Goal: Information Seeking & Learning: Learn about a topic

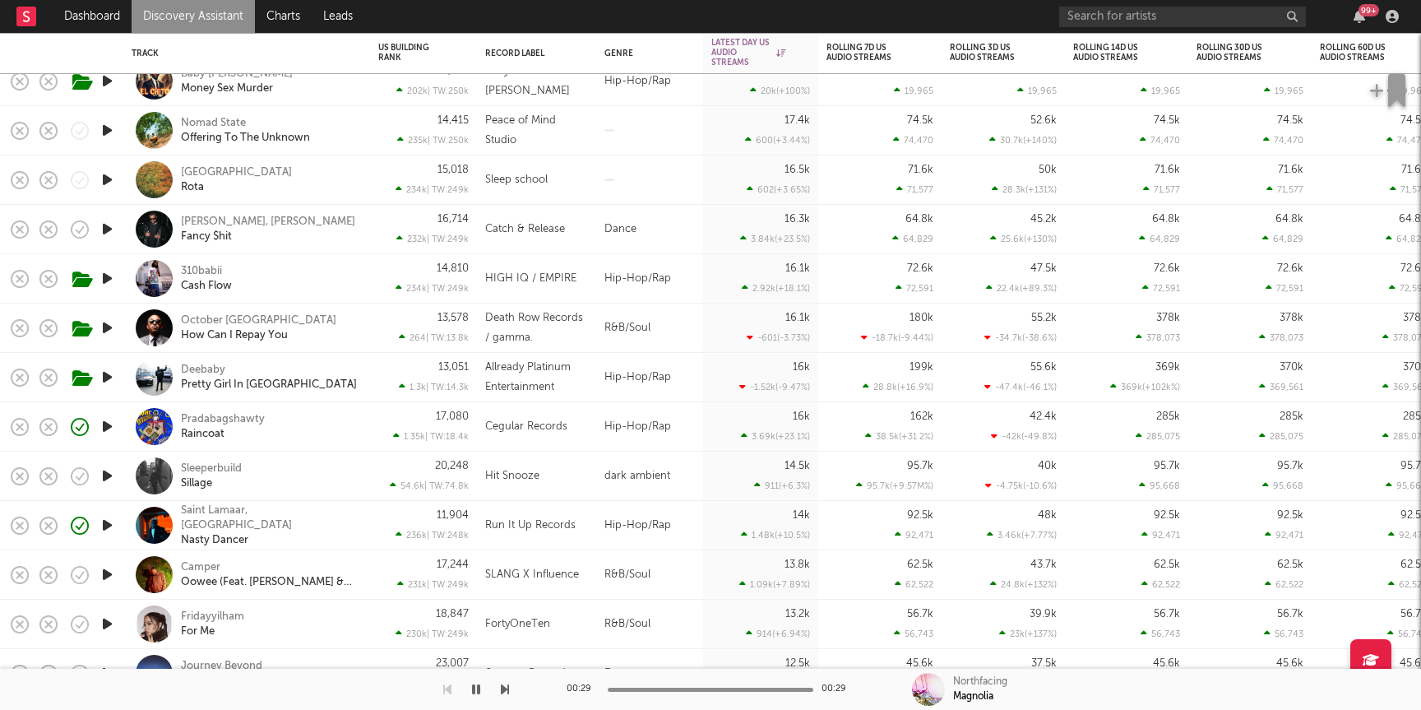
click at [109, 178] on icon "button" at bounding box center [107, 179] width 17 height 21
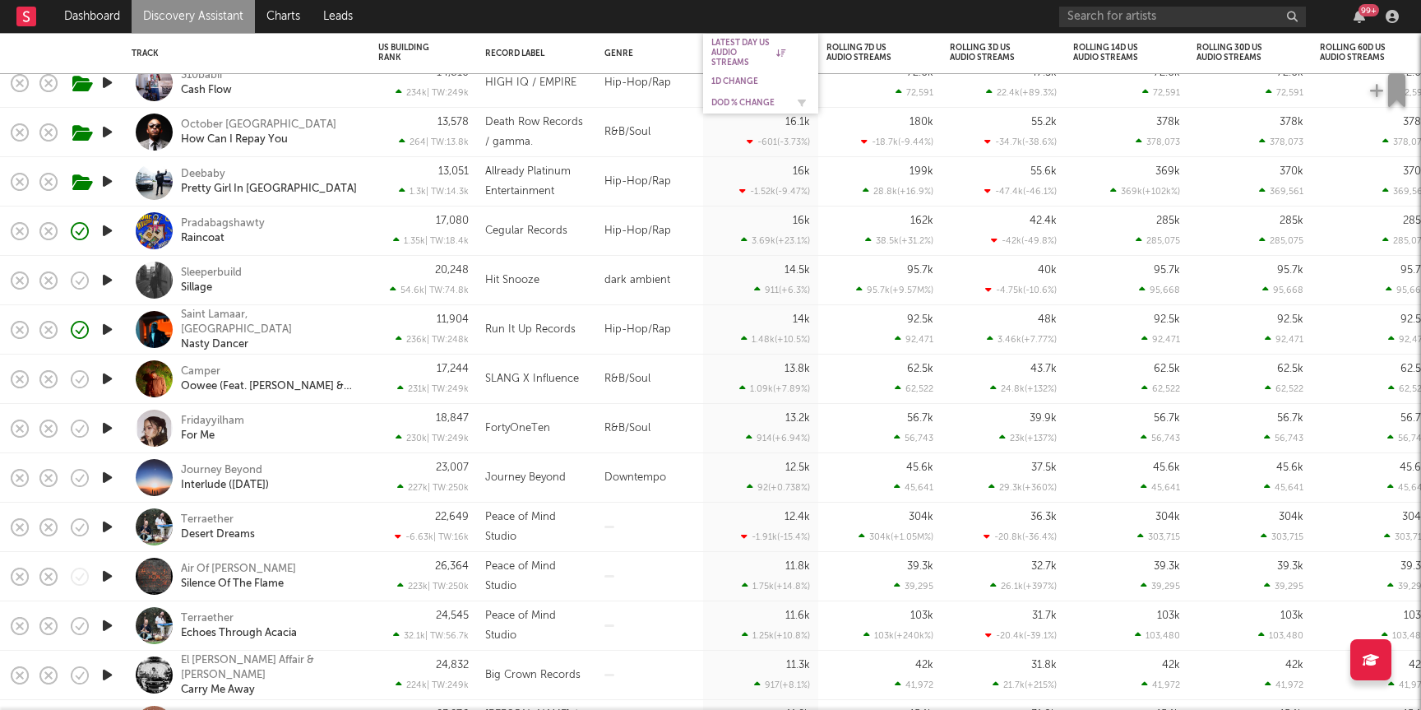
click at [744, 103] on div "DoD % Change" at bounding box center [748, 103] width 74 height 10
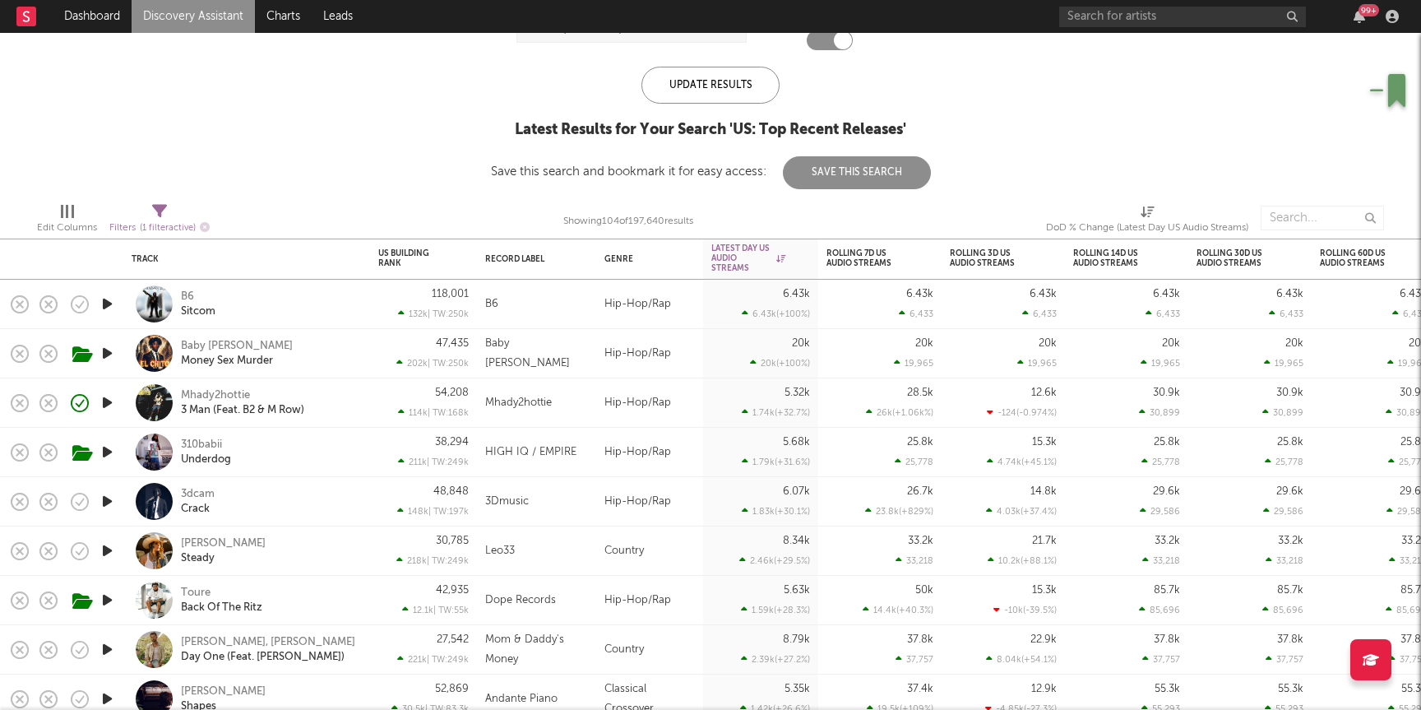
click at [388, 417] on div "114k | TW: 168k" at bounding box center [423, 412] width 90 height 11
select select "1w"
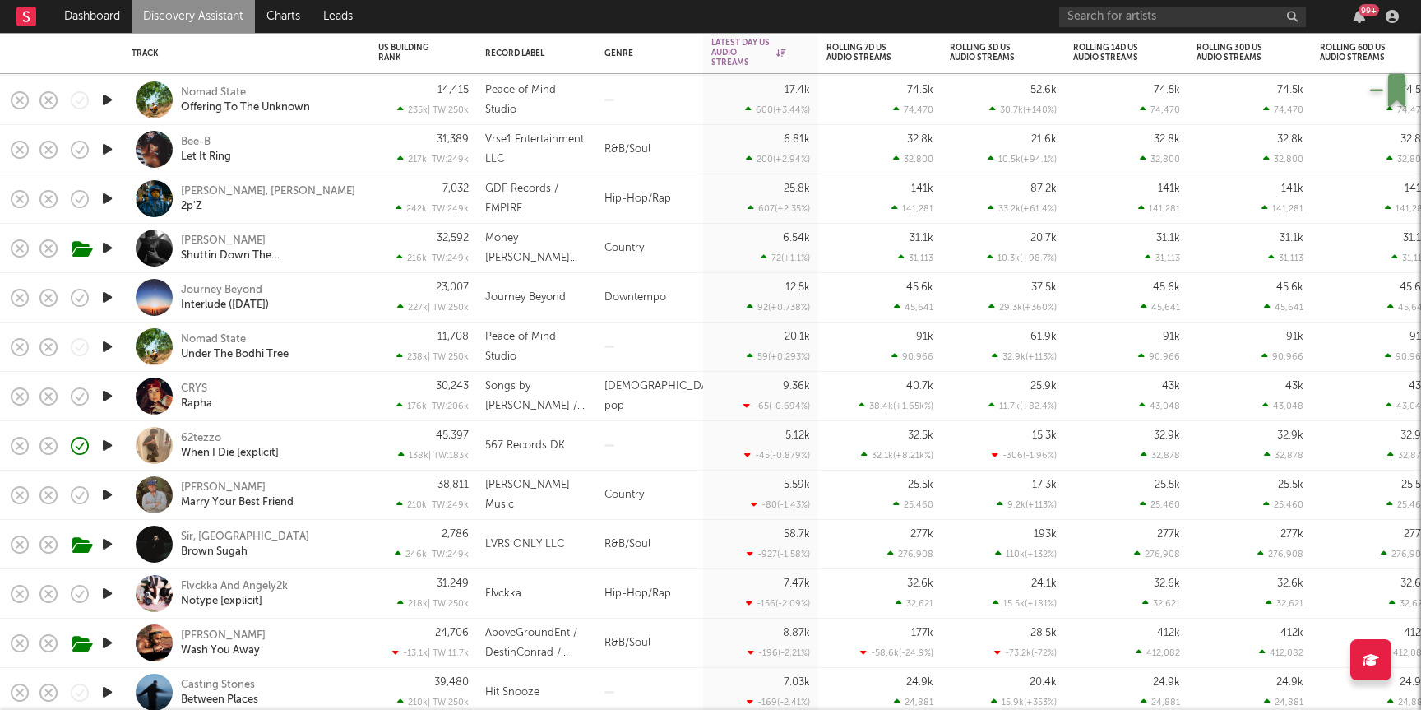
click at [343, 447] on div "62tezzo When I Die [explicit]" at bounding box center [269, 446] width 177 height 30
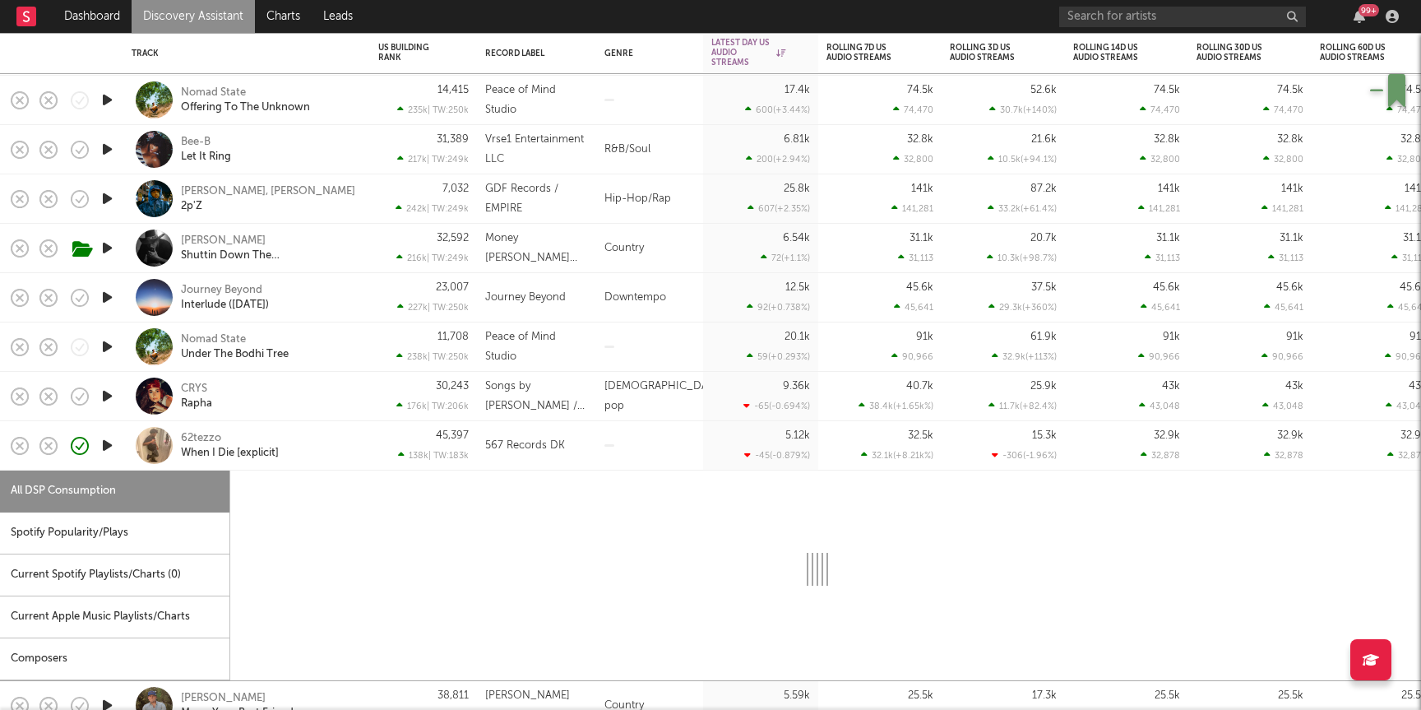
select select "1w"
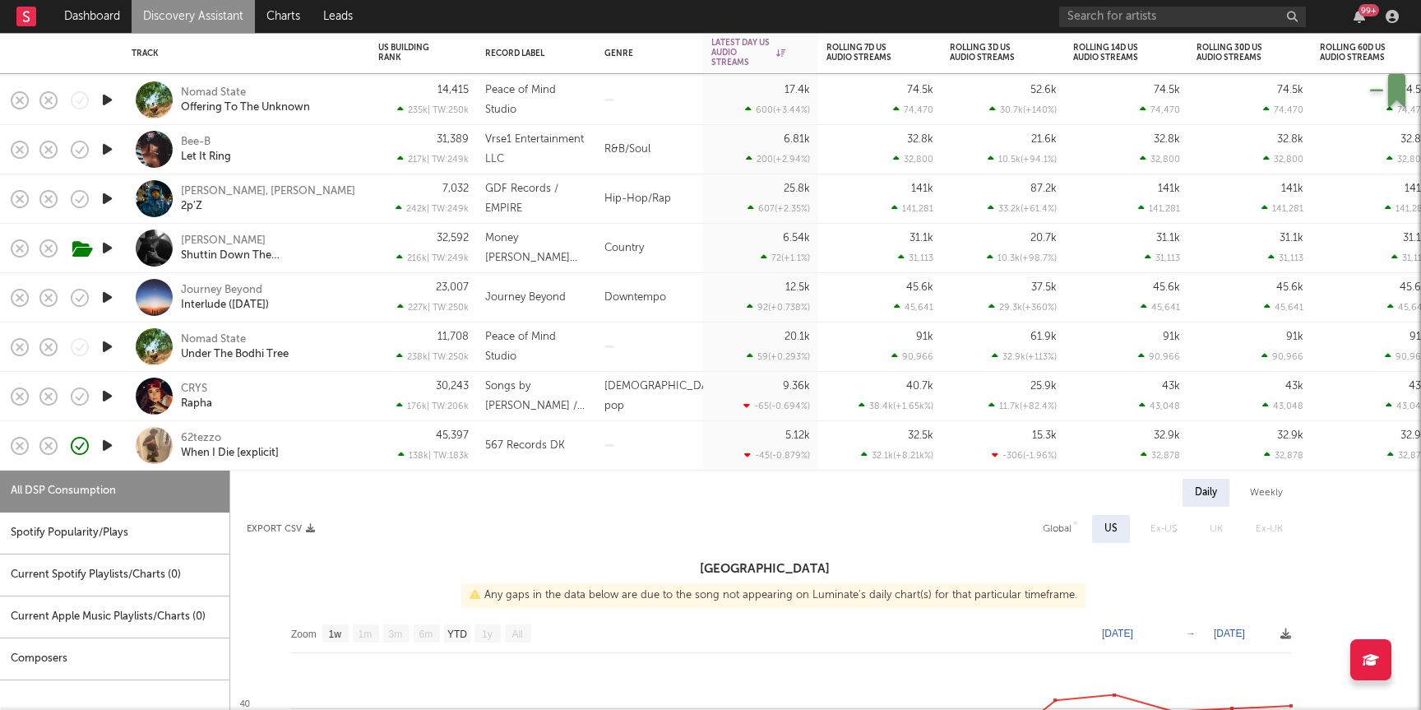
click at [109, 441] on icon "button" at bounding box center [107, 445] width 17 height 21
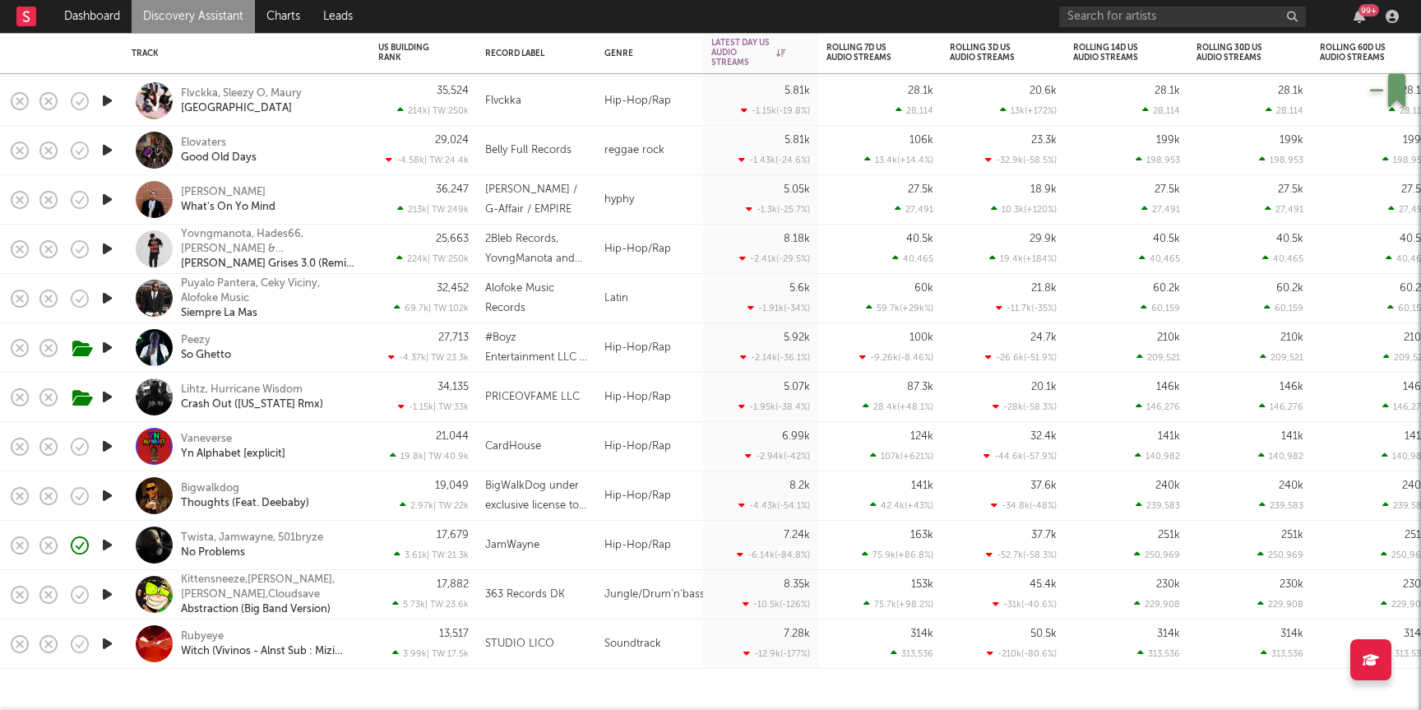
click at [183, 12] on link "Discovery Assistant" at bounding box center [193, 16] width 123 height 33
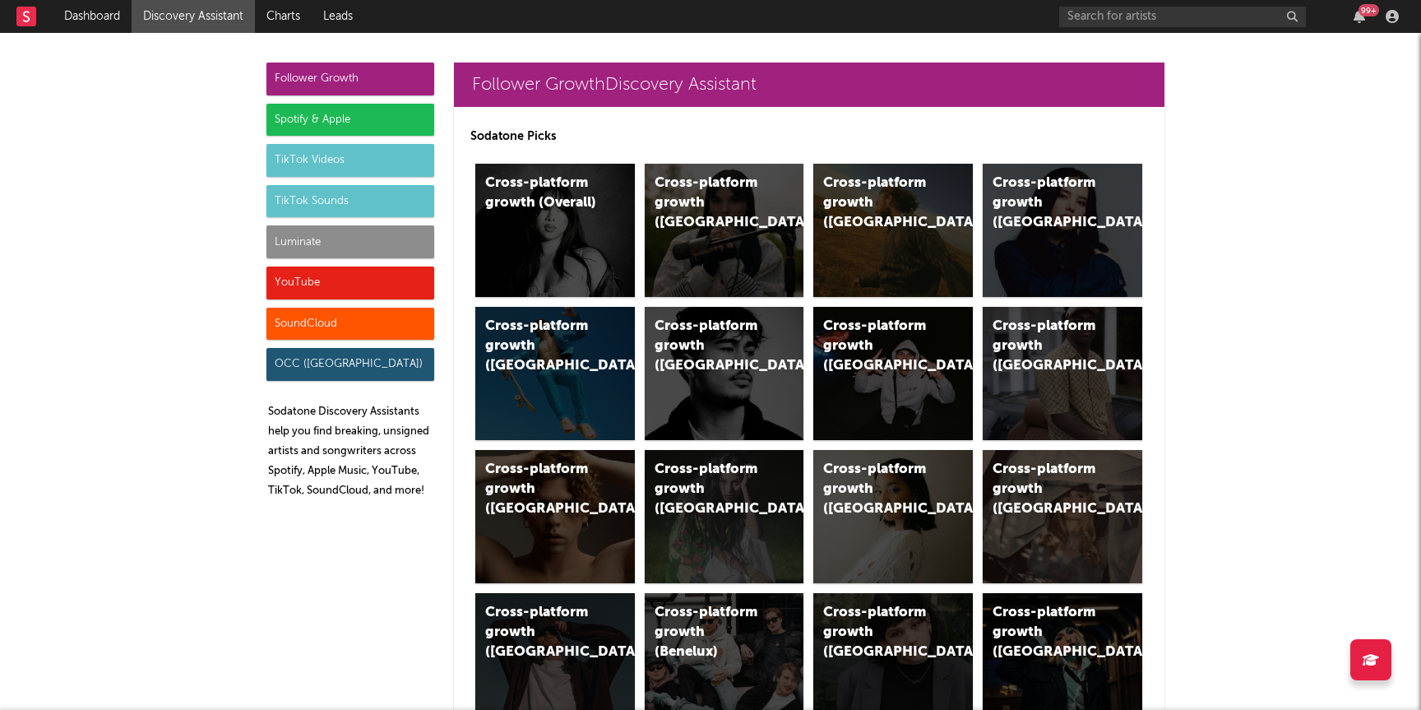
click at [362, 201] on div "TikTok Sounds" at bounding box center [351, 201] width 168 height 33
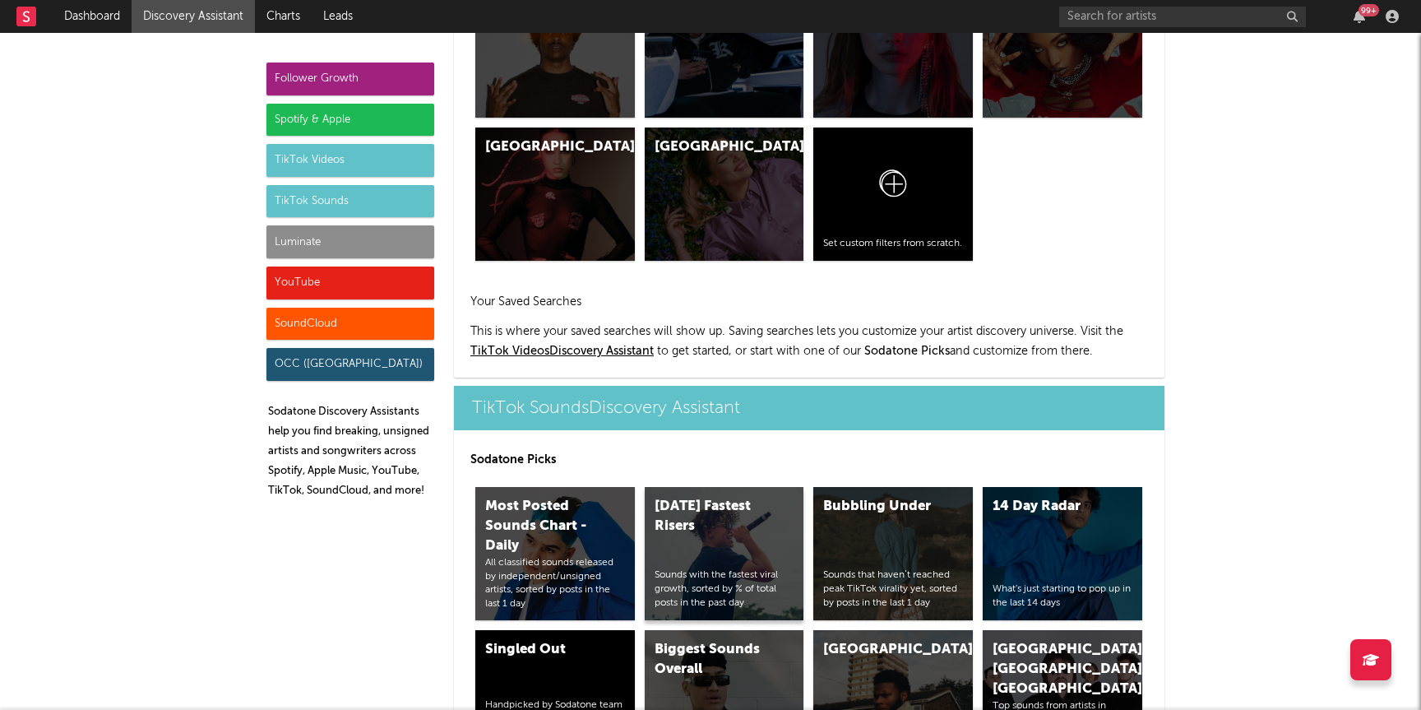
scroll to position [5654, 0]
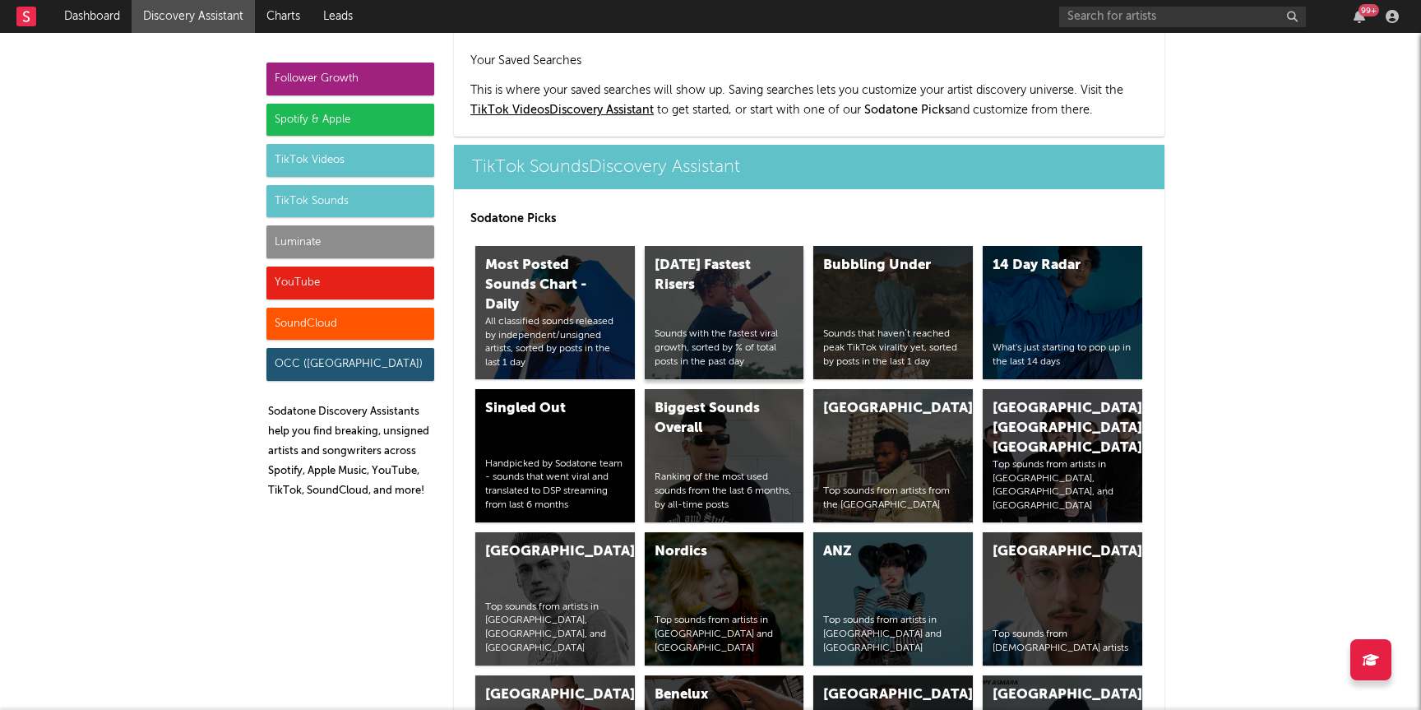
click at [730, 246] on div "[DATE] Fastest Risers Sounds with the fastest viral growth, sorted by % of tota…" at bounding box center [725, 312] width 160 height 133
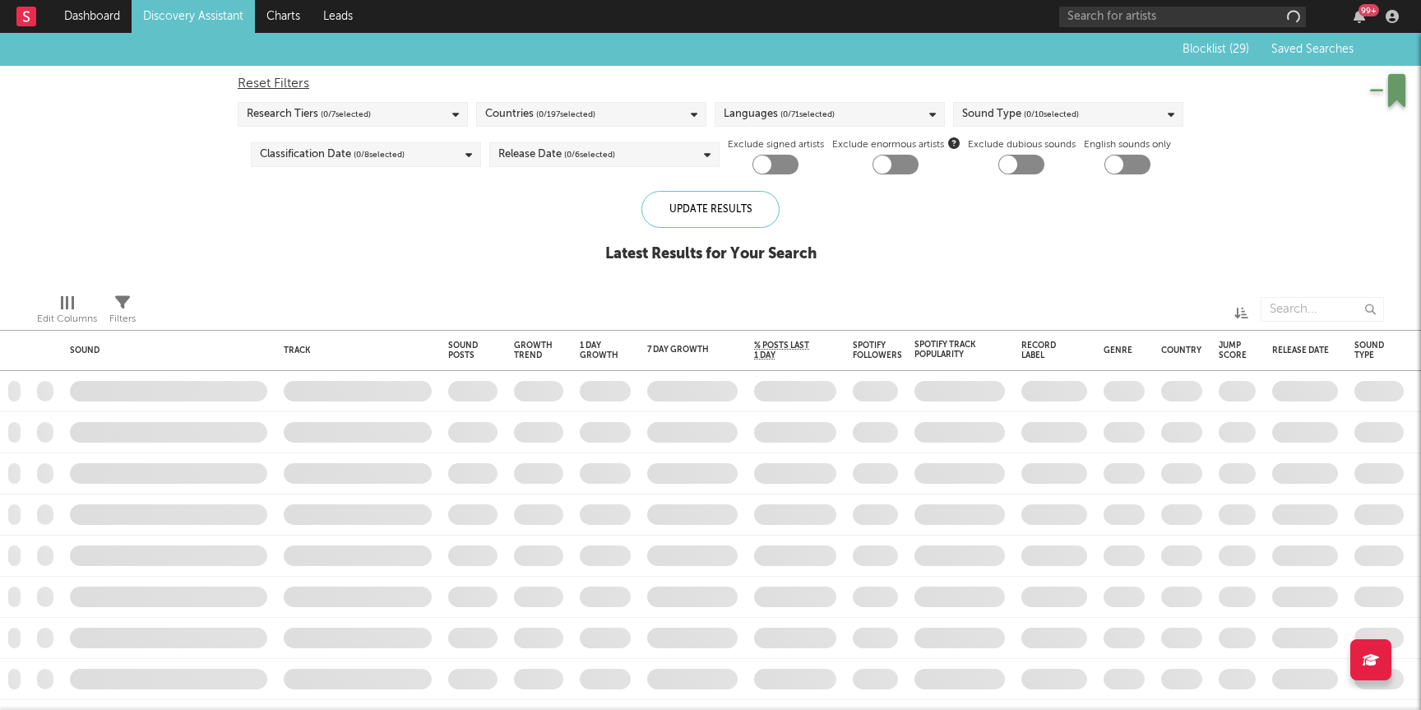
checkbox input "true"
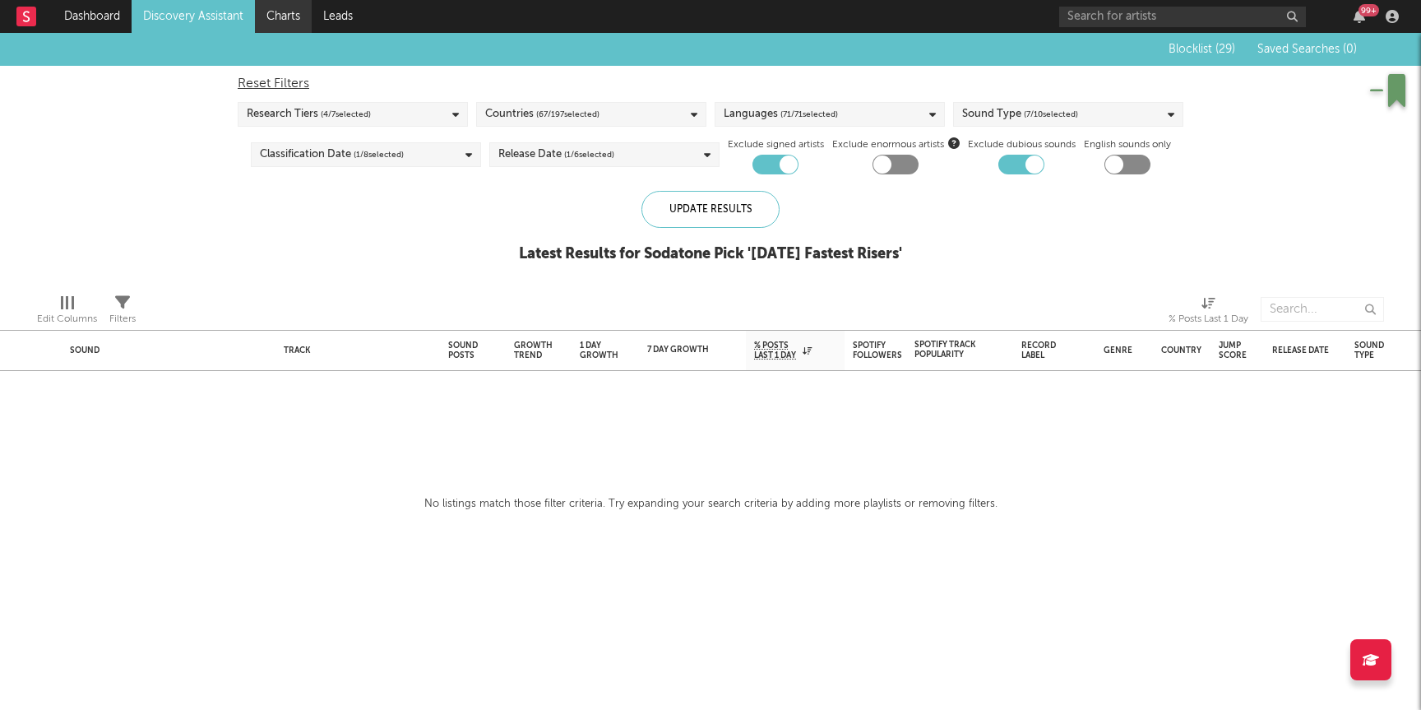
click at [276, 12] on link "Charts" at bounding box center [283, 16] width 57 height 33
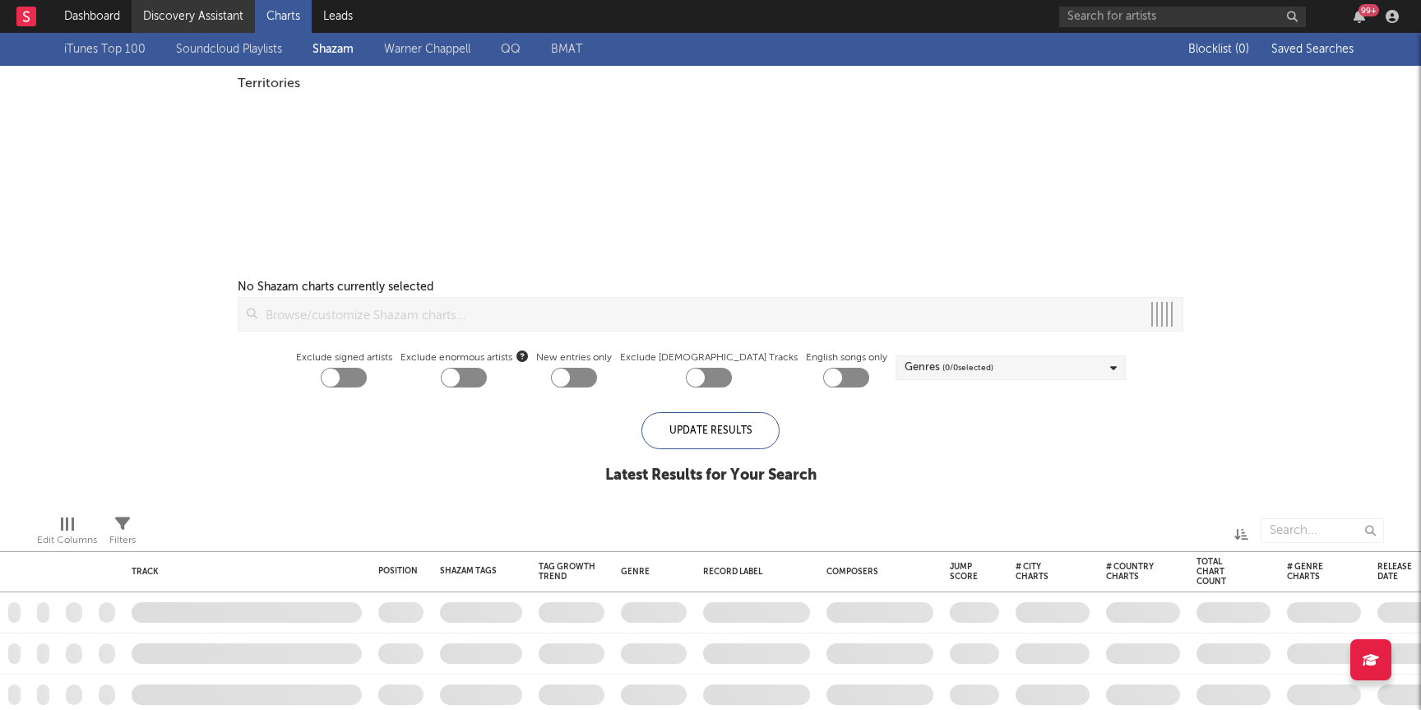
checkbox input "true"
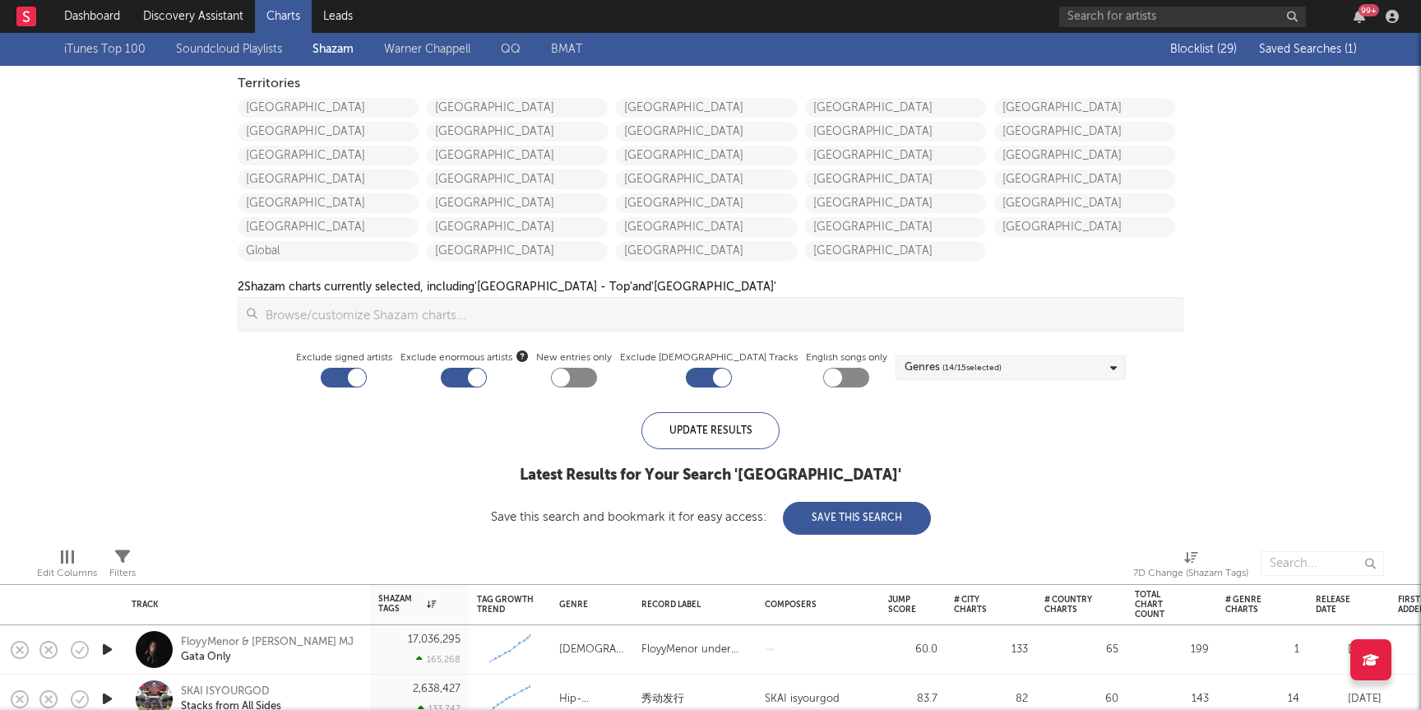
click at [1275, 49] on span "Saved Searches ( 1 )" at bounding box center [1308, 50] width 98 height 12
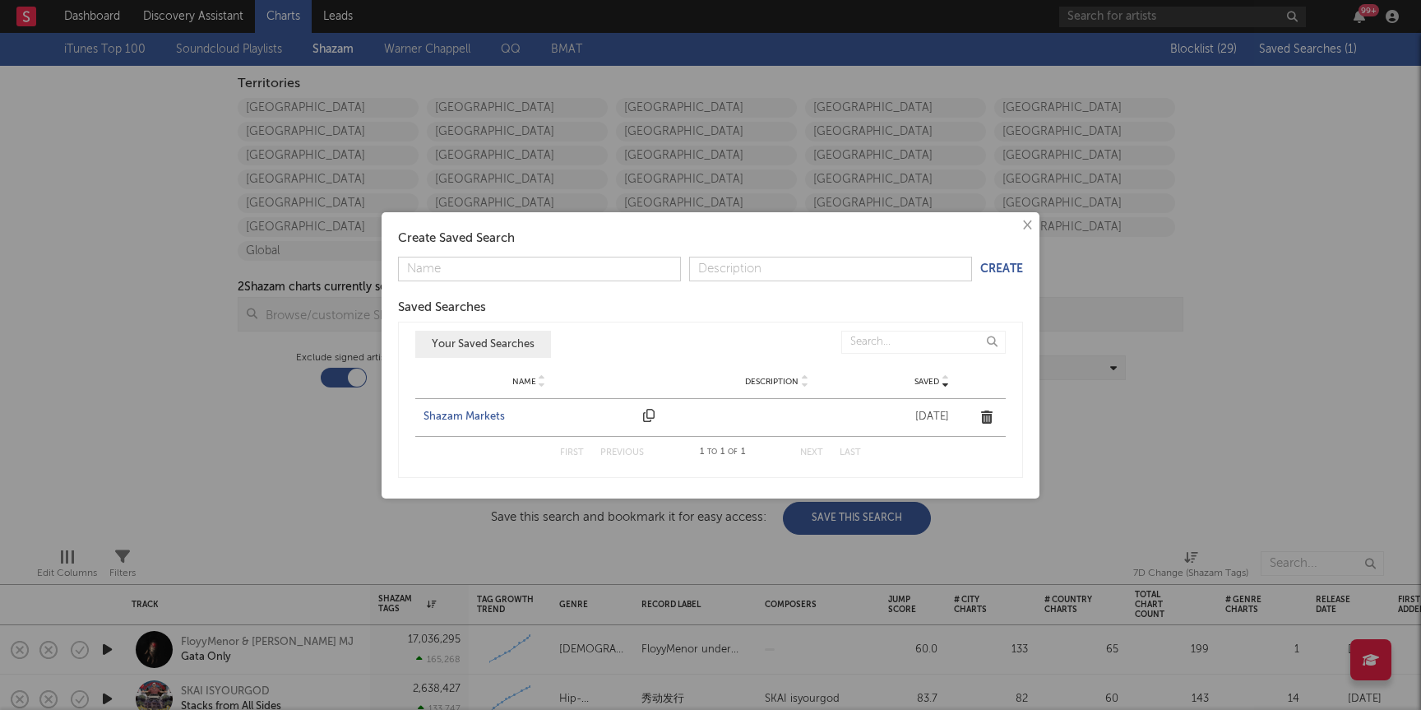
click at [482, 424] on div "Shazam Markets" at bounding box center [529, 417] width 211 height 16
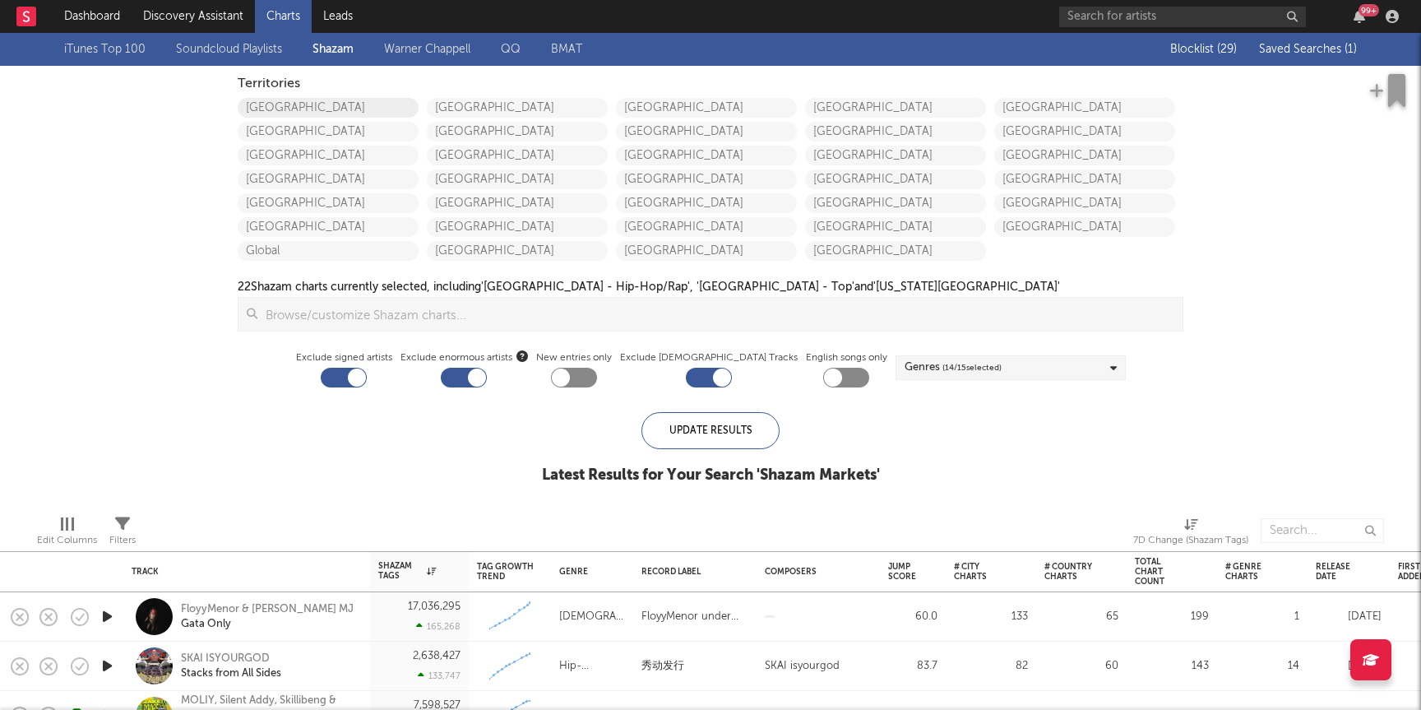
click at [343, 104] on link "[GEOGRAPHIC_DATA]" at bounding box center [328, 108] width 181 height 20
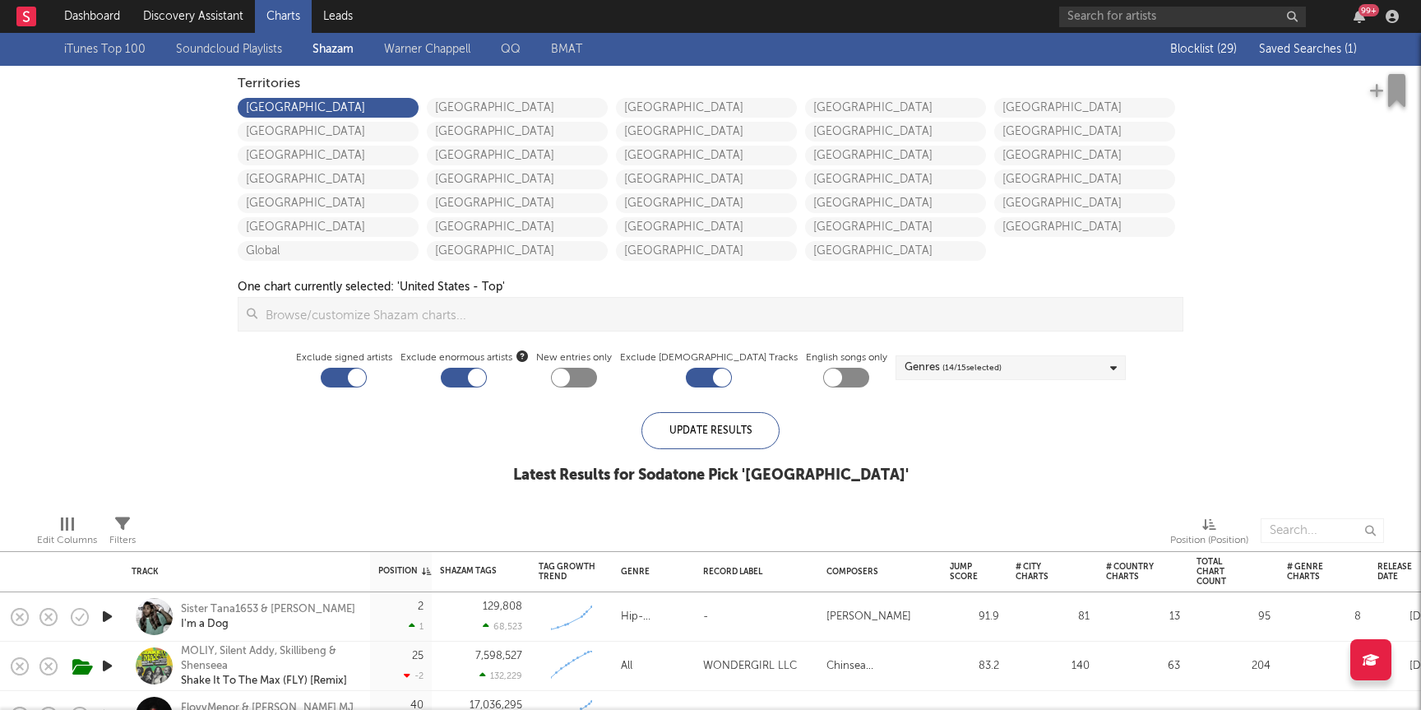
click at [1335, 54] on span "Saved Searches ( 1 )" at bounding box center [1308, 50] width 98 height 12
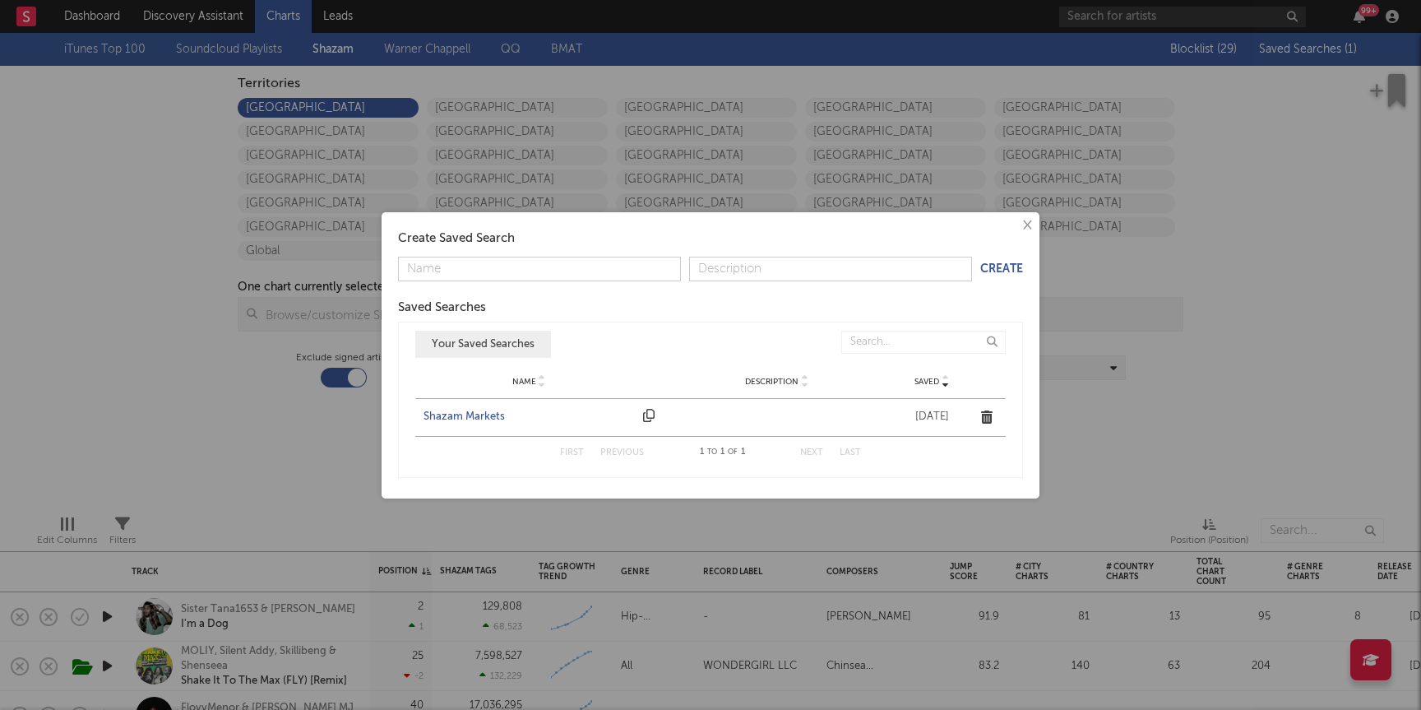
click at [475, 416] on div "Shazam Markets" at bounding box center [529, 417] width 211 height 16
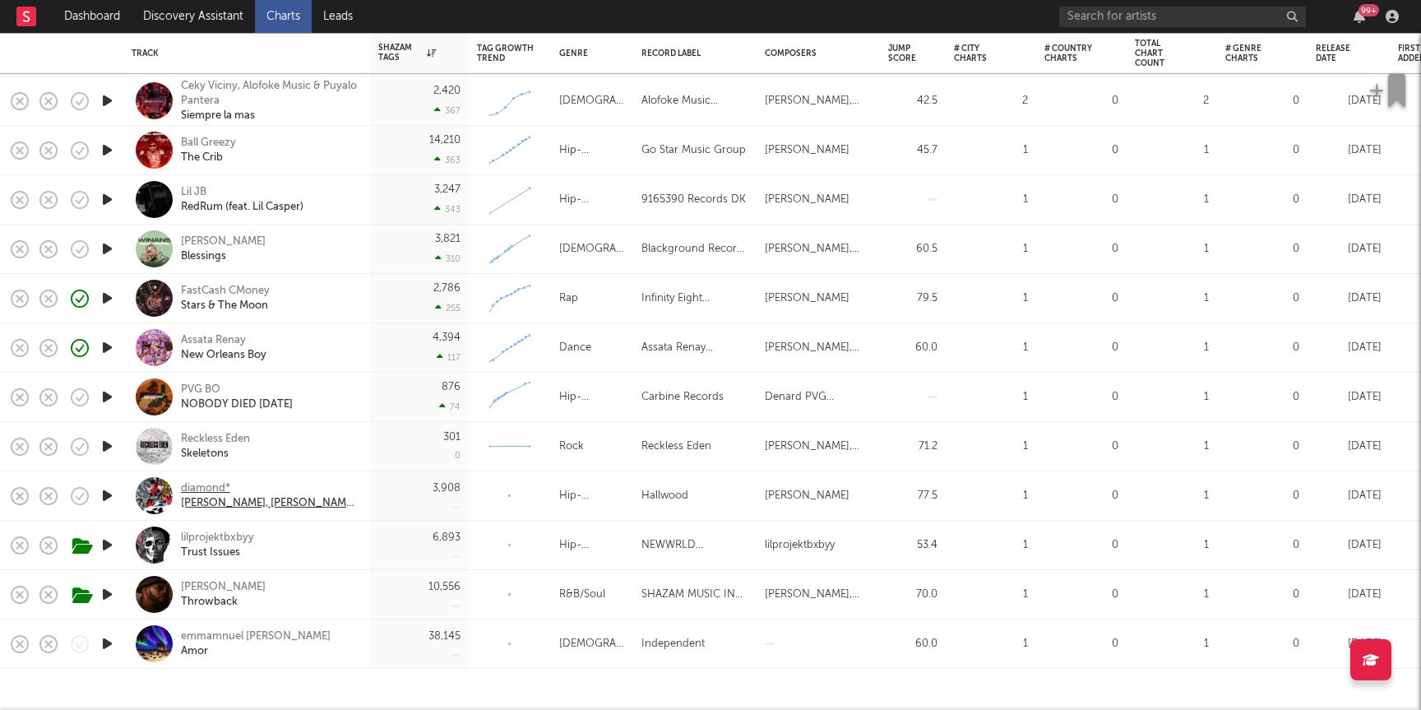
click at [216, 484] on div "diamond*" at bounding box center [269, 488] width 177 height 15
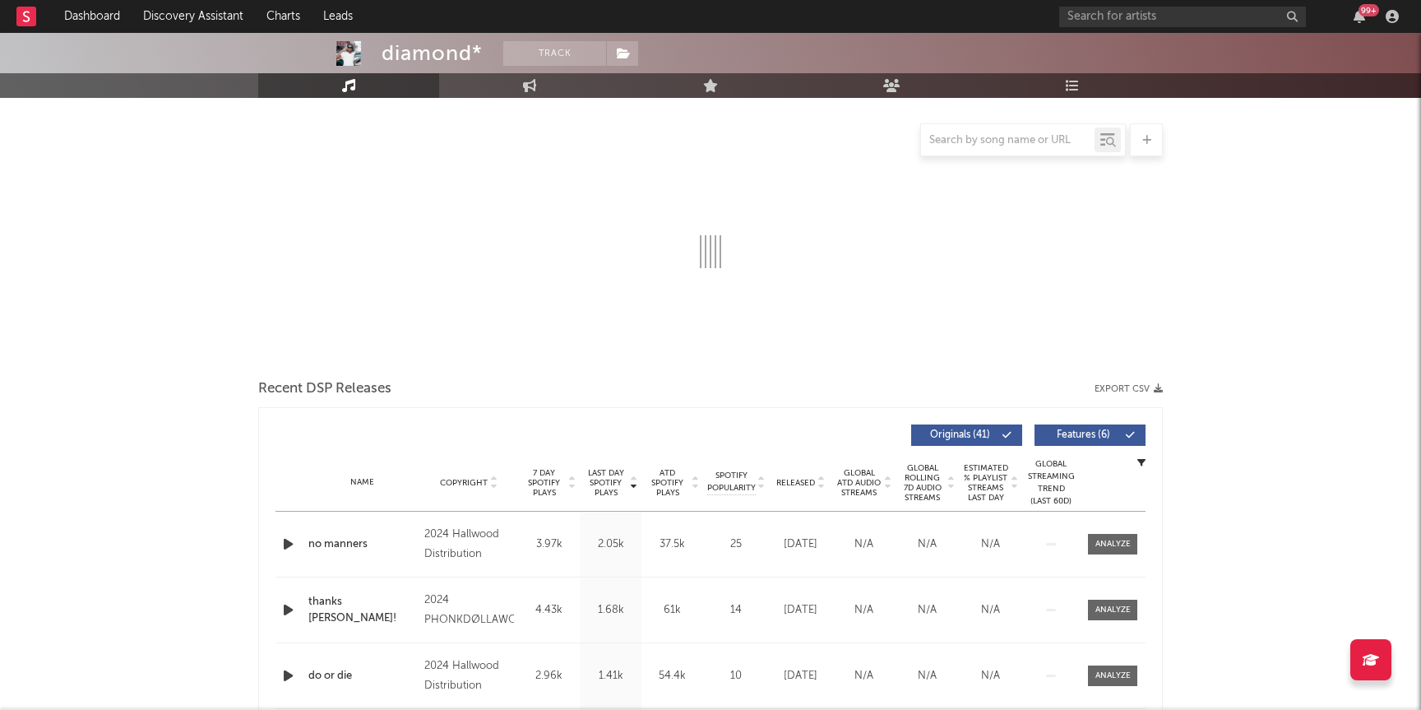
scroll to position [233, 0]
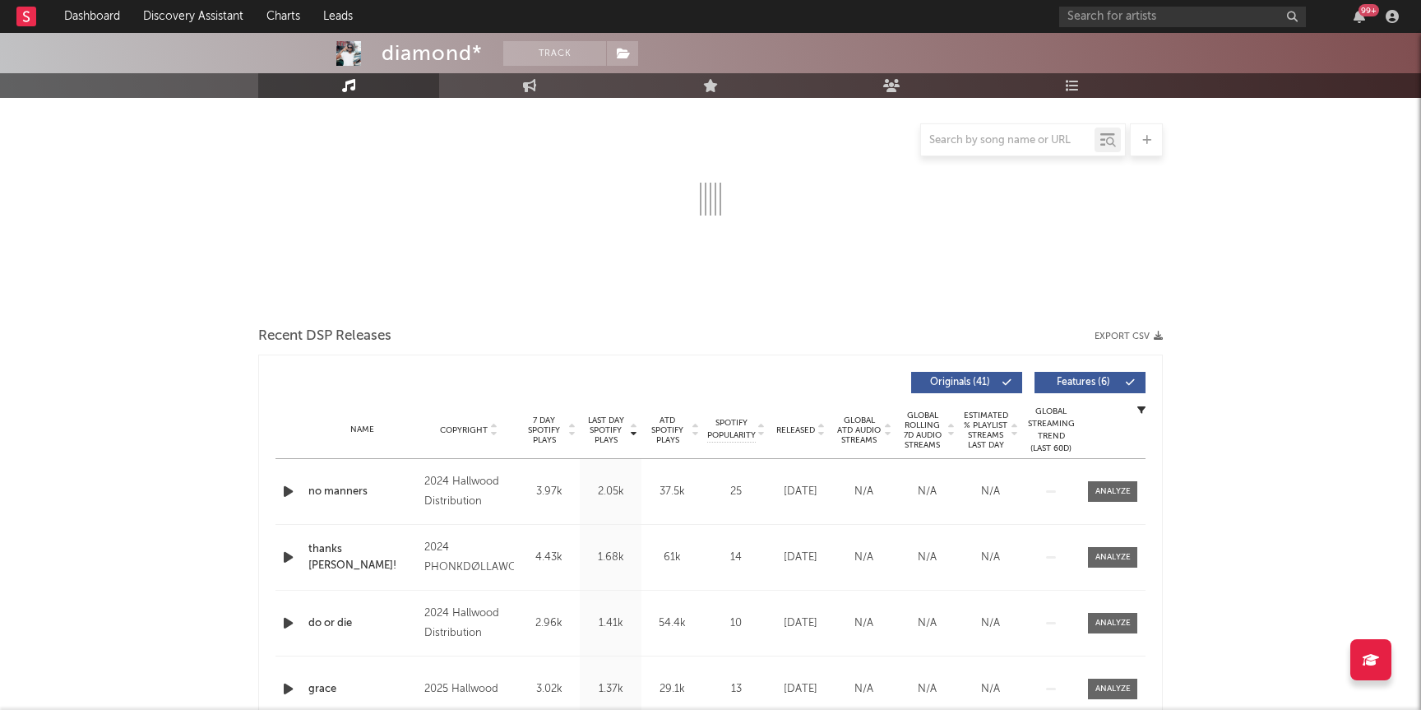
select select "1w"
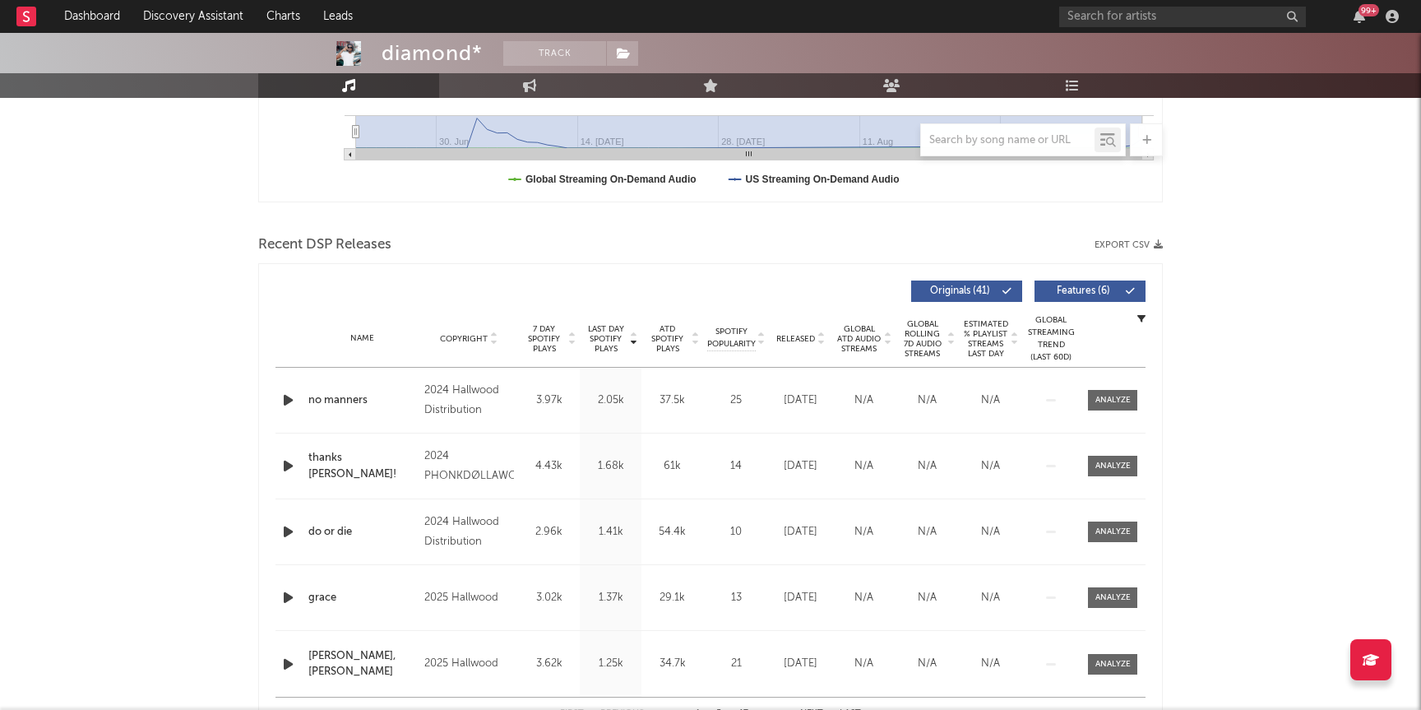
scroll to position [551, 0]
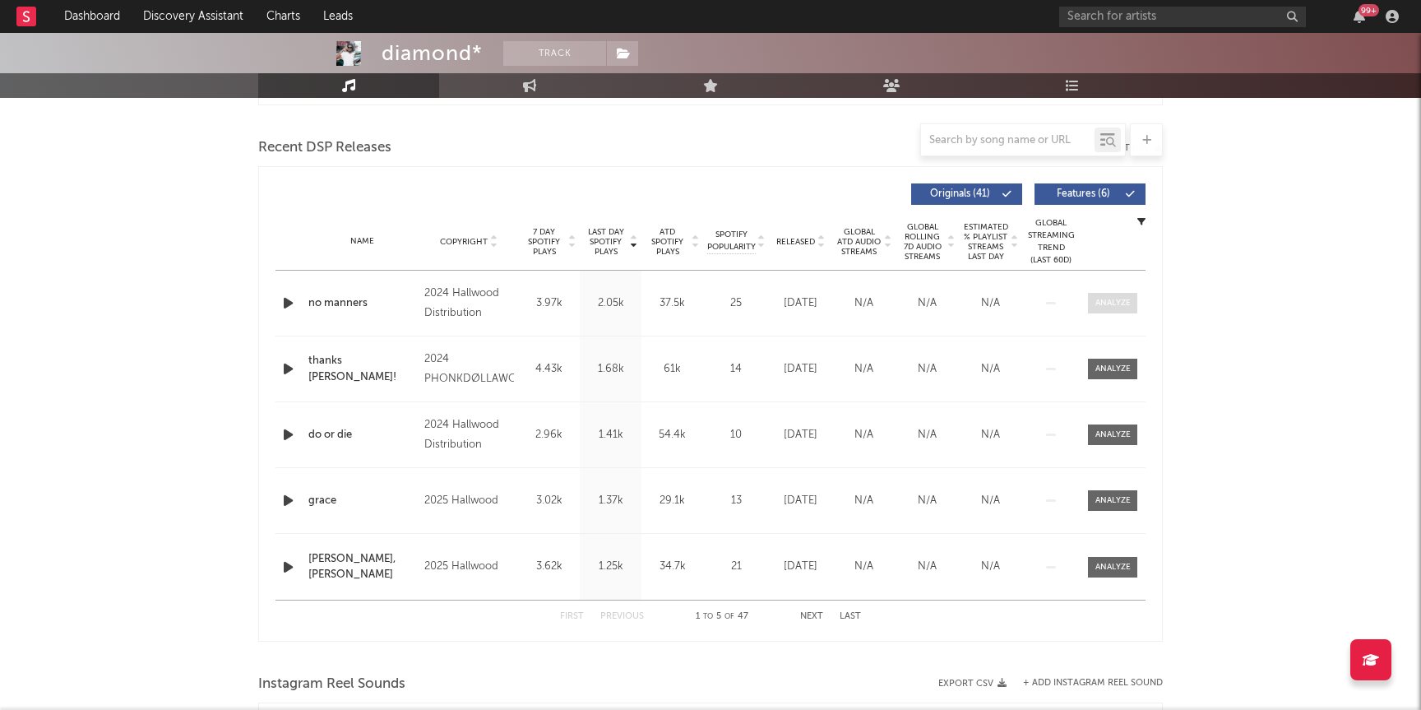
click at [1115, 304] on div at bounding box center [1113, 303] width 35 height 12
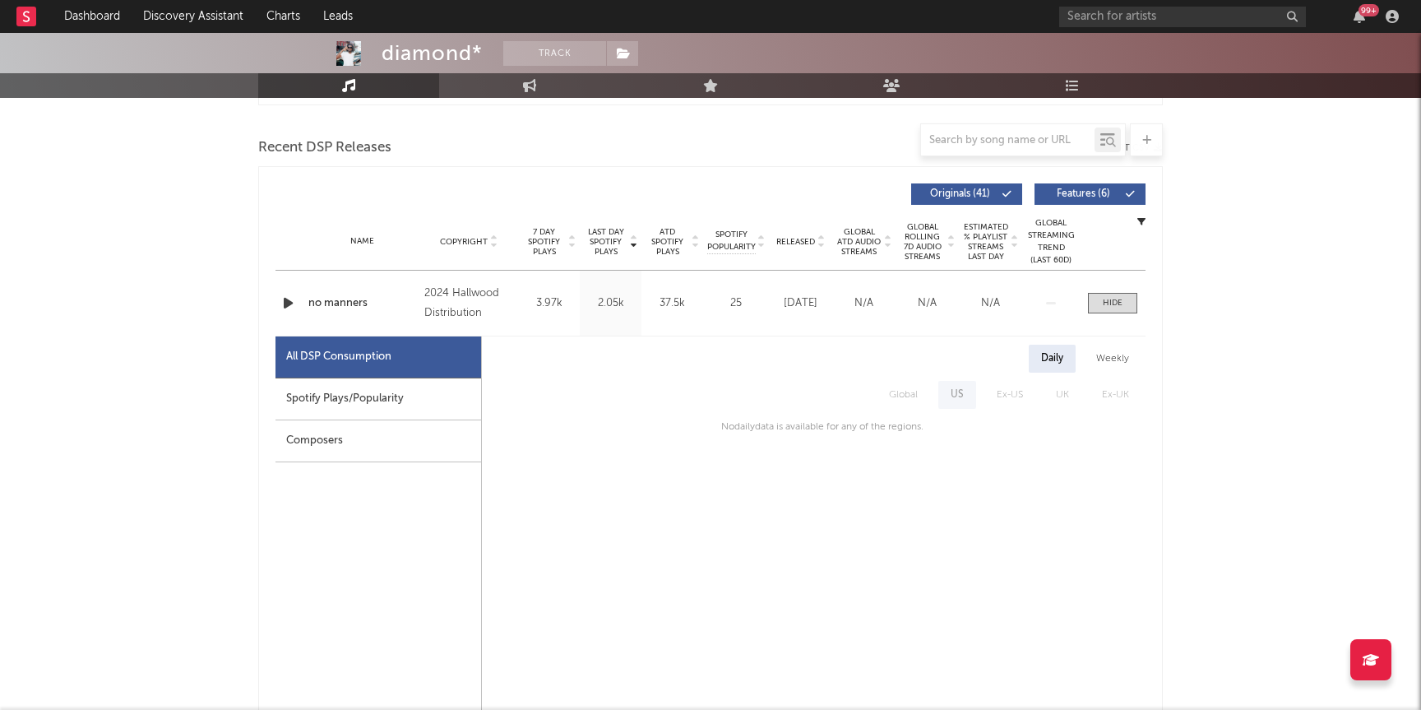
scroll to position [566, 0]
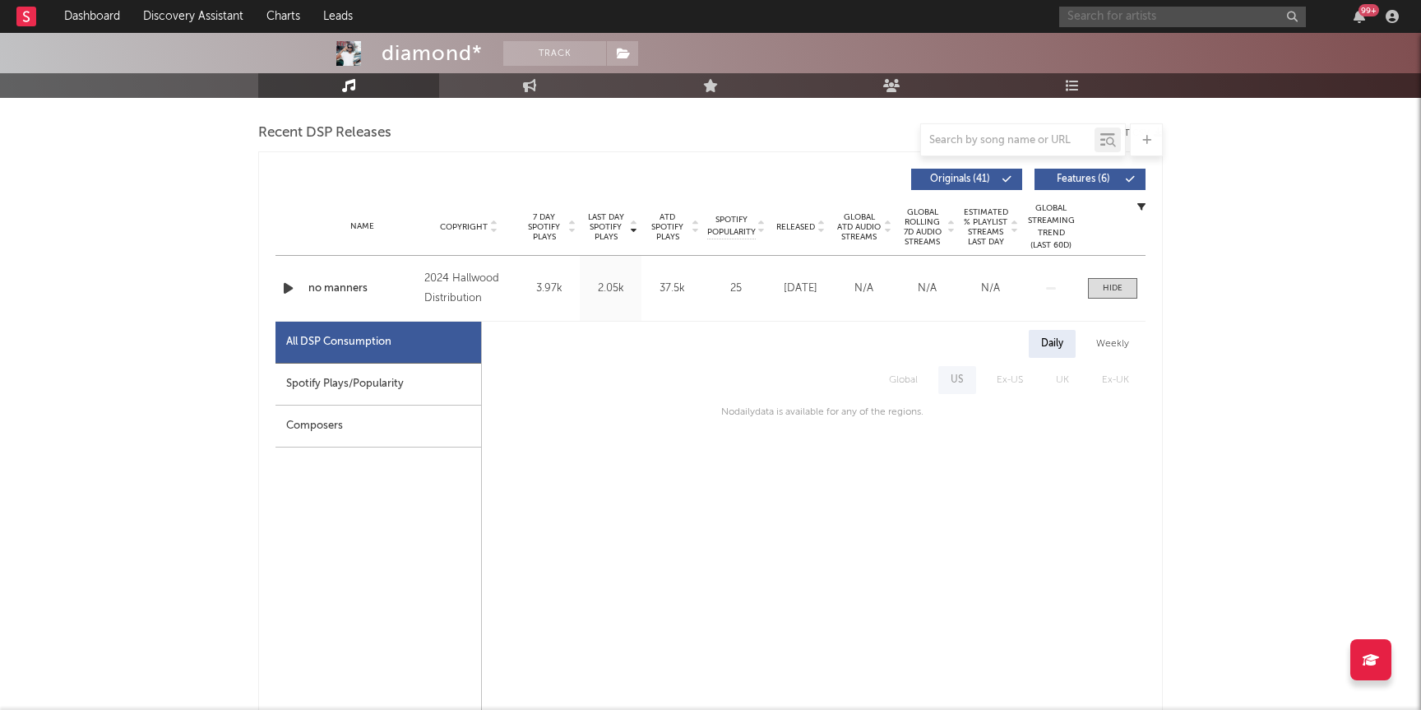
click at [1110, 19] on input "text" at bounding box center [1182, 17] width 247 height 21
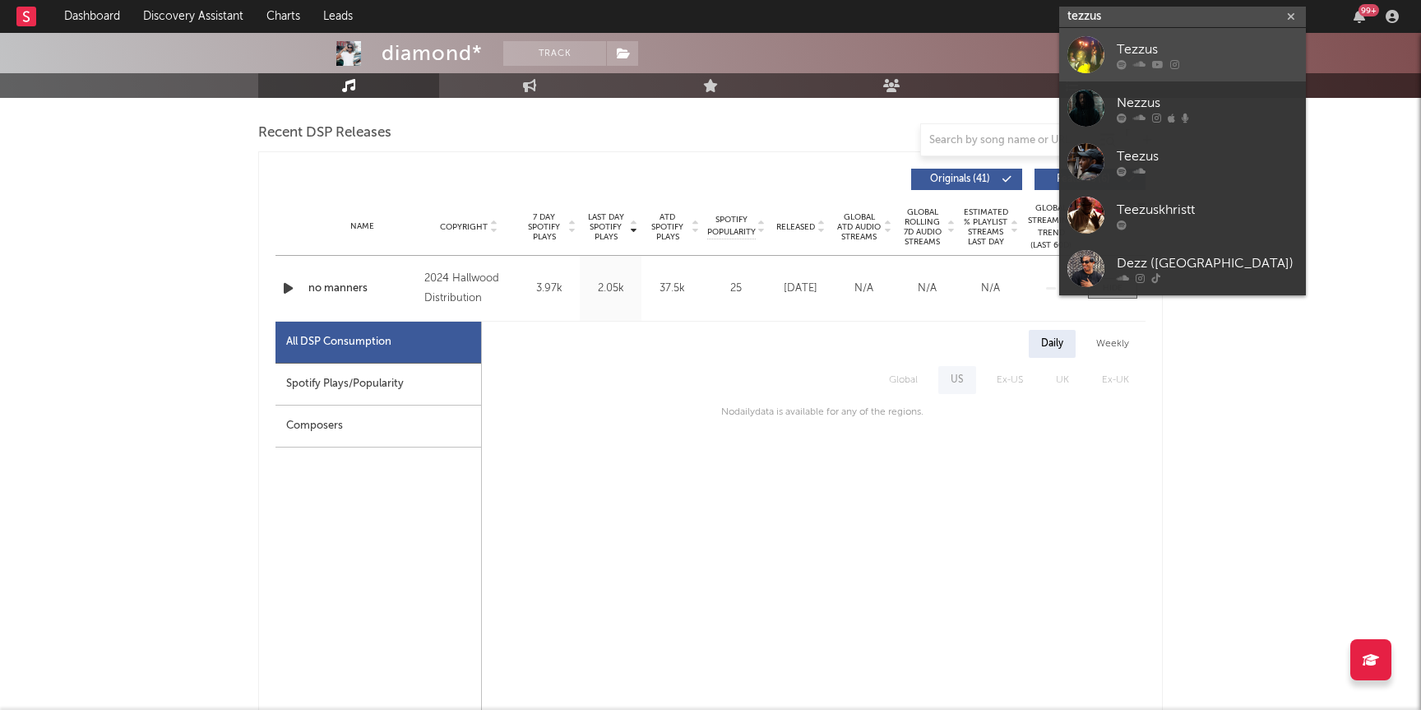
type input "tezzus"
click at [1110, 40] on link "Tezzus" at bounding box center [1182, 54] width 247 height 53
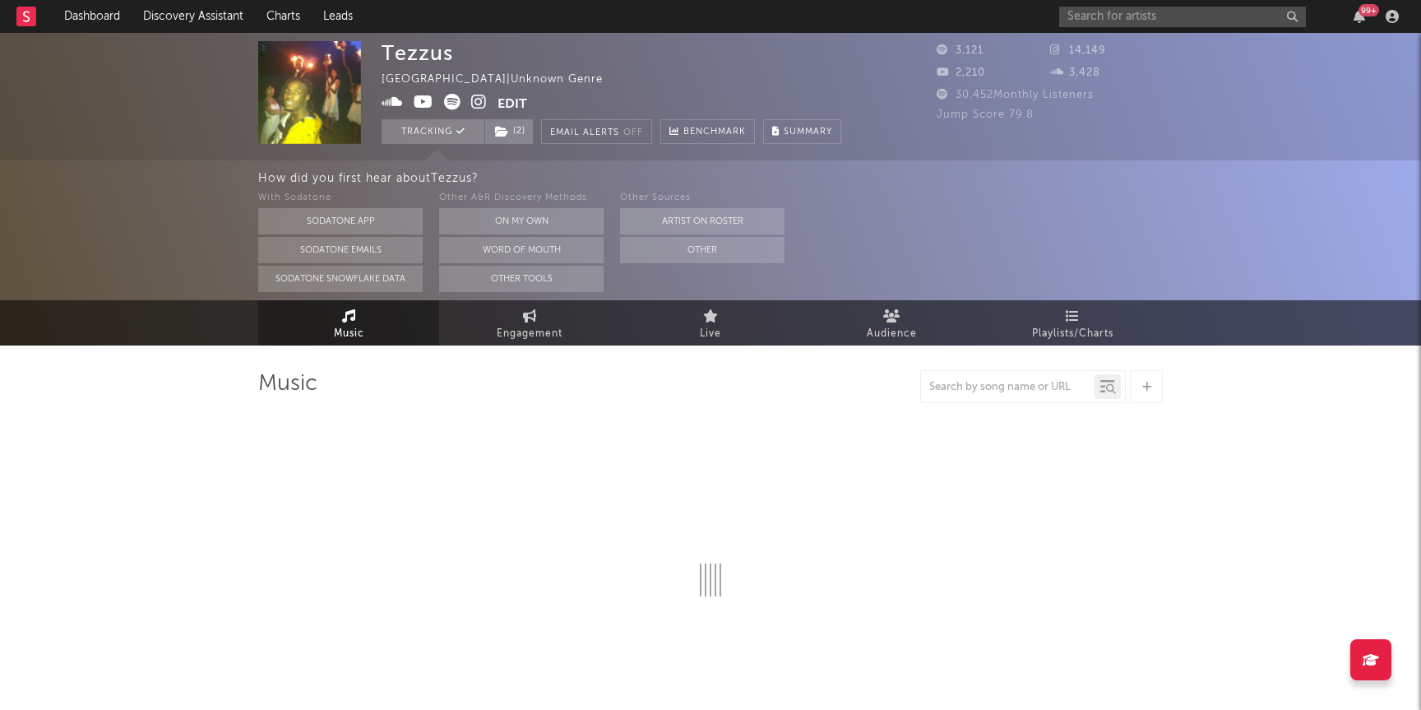
select select "6m"
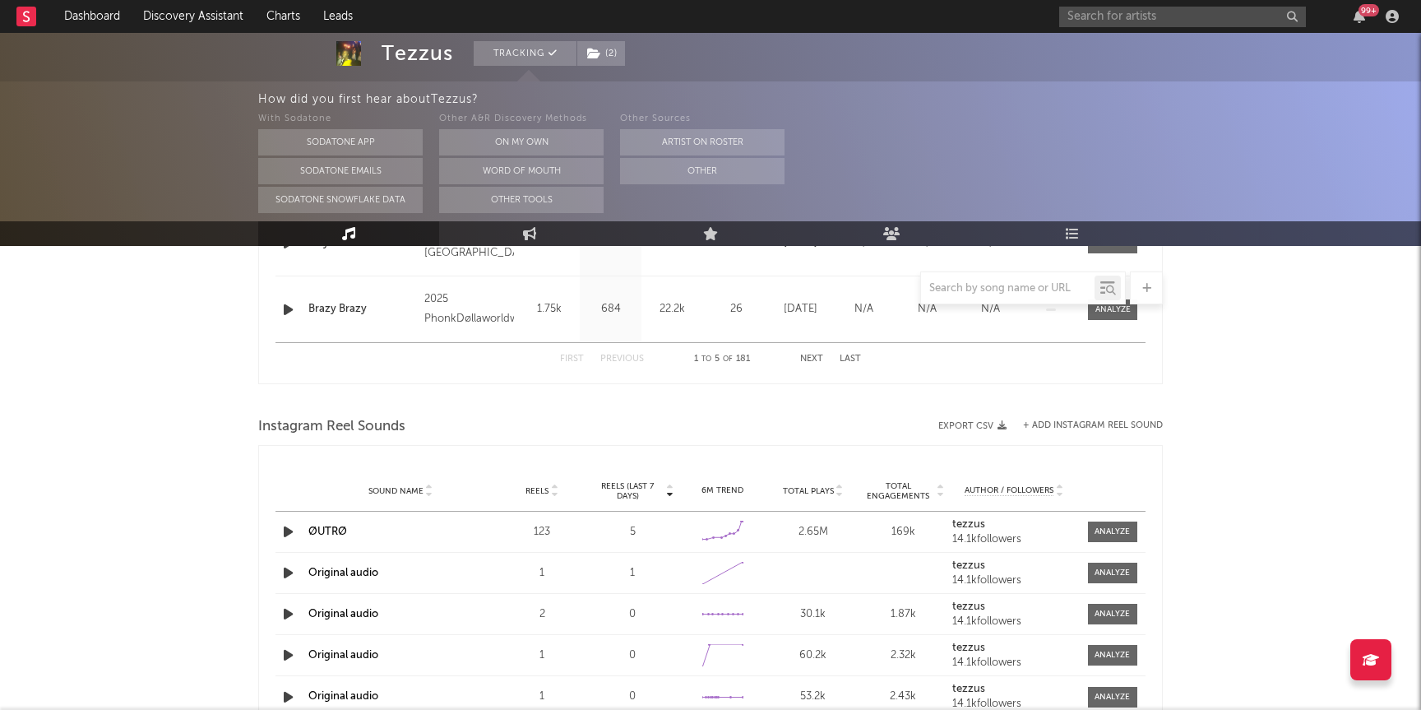
scroll to position [1087, 0]
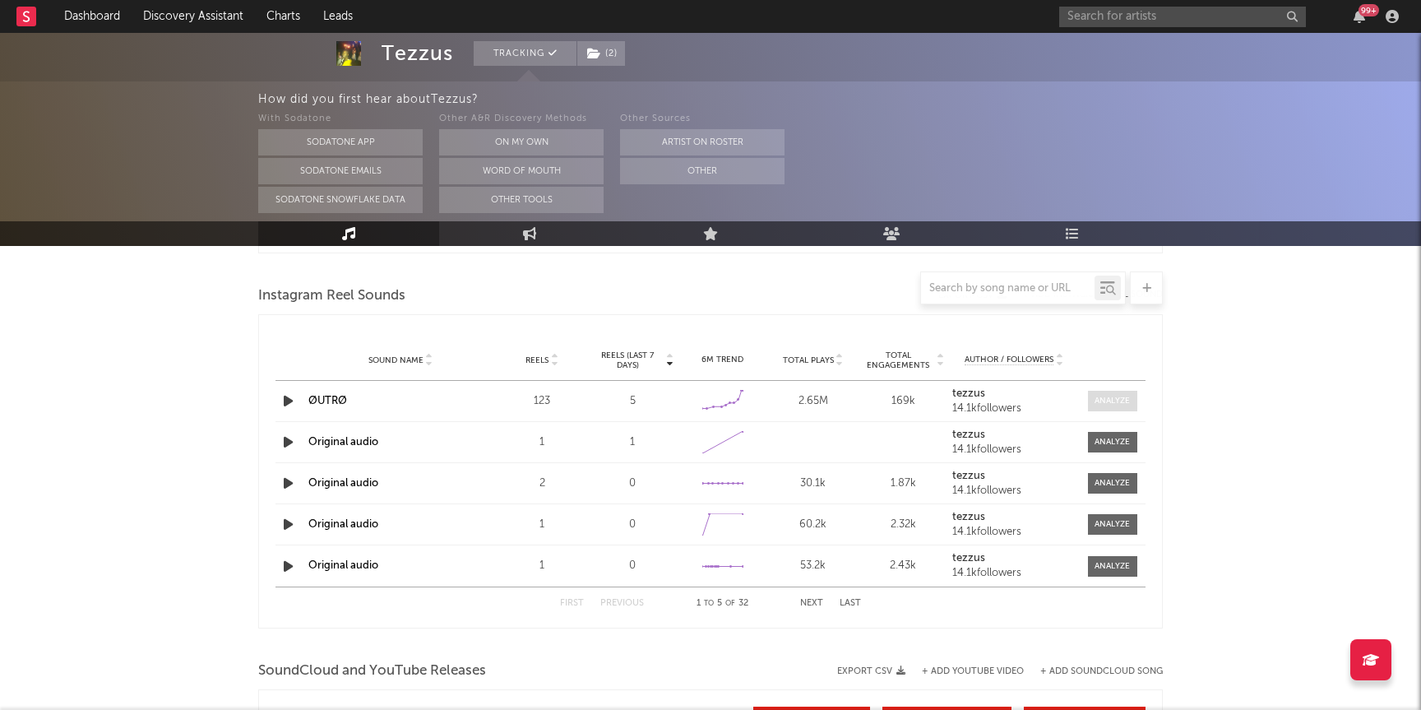
click at [1115, 396] on div at bounding box center [1112, 401] width 35 height 12
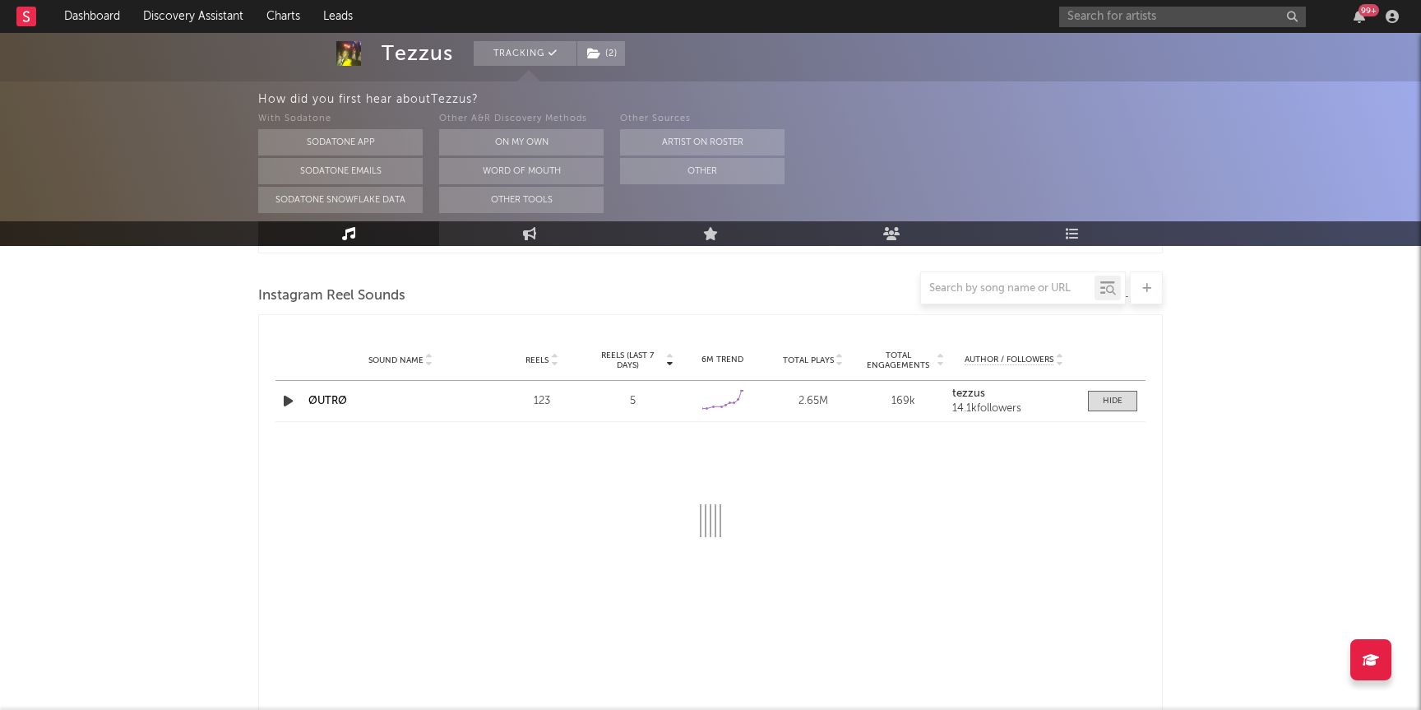
select select "6m"
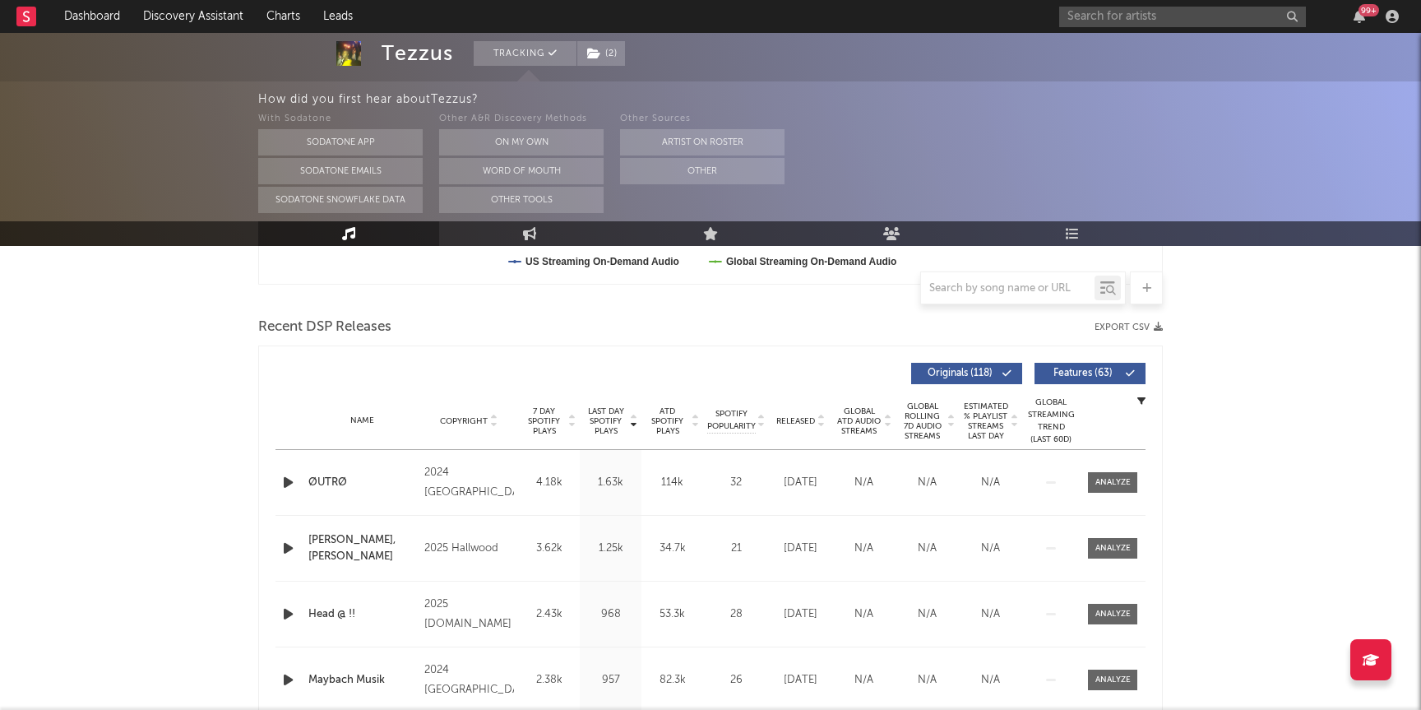
scroll to position [0, 0]
